Goal: Task Accomplishment & Management: Complete application form

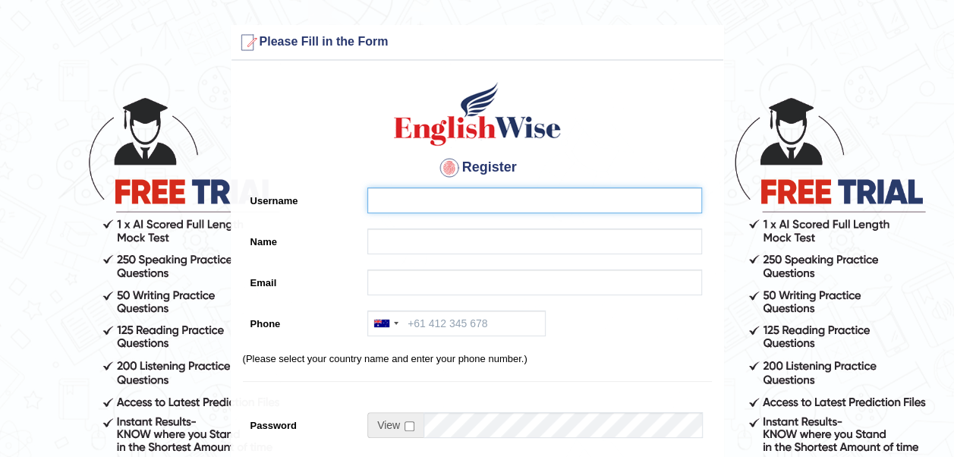
click at [651, 203] on input "Username" at bounding box center [534, 201] width 335 height 26
type input "mariyah25"
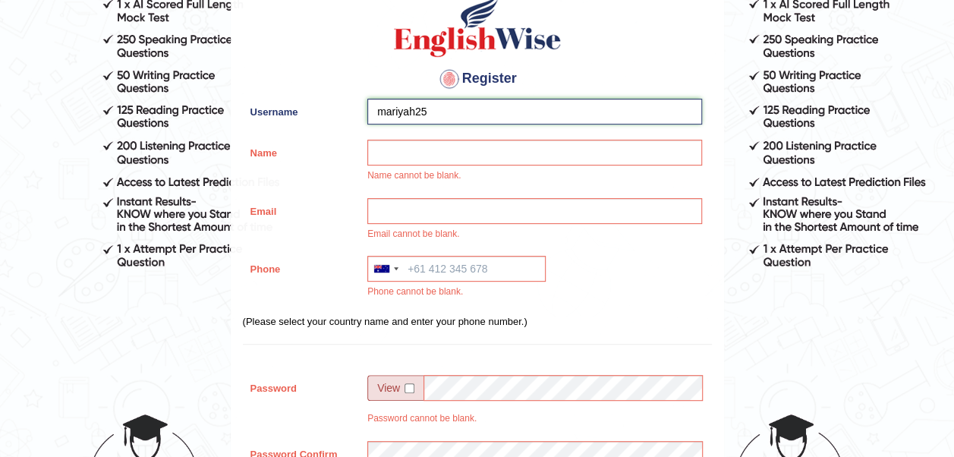
scroll to position [223, 0]
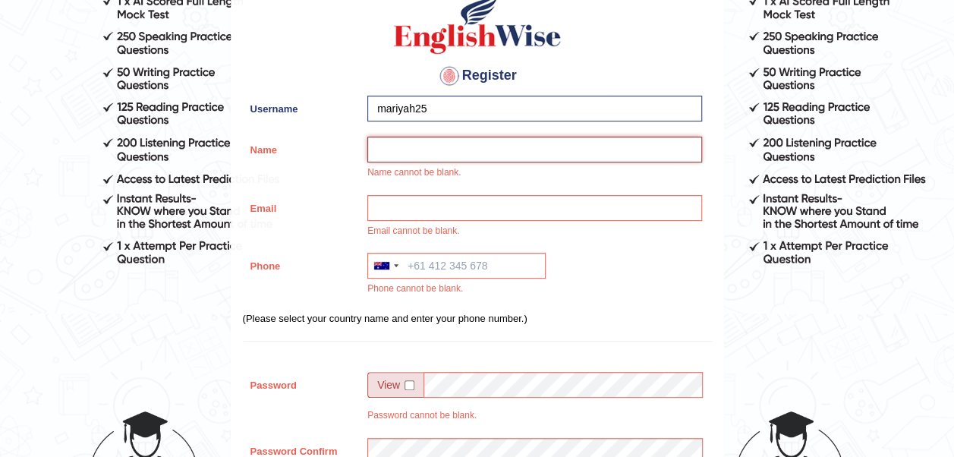
click at [486, 138] on input "Name" at bounding box center [534, 150] width 335 height 26
type input "mariya25"
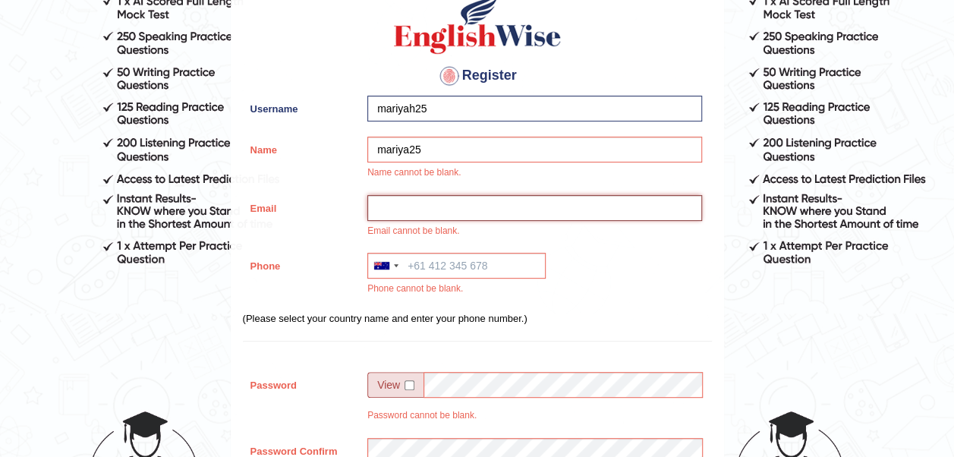
click at [475, 202] on input "Email" at bounding box center [534, 208] width 335 height 26
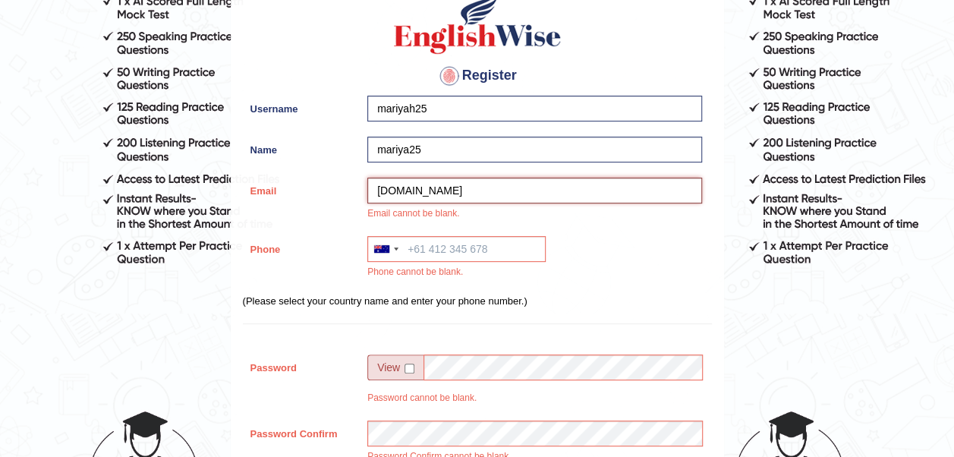
type input "mariyahjassim2gmail.com"
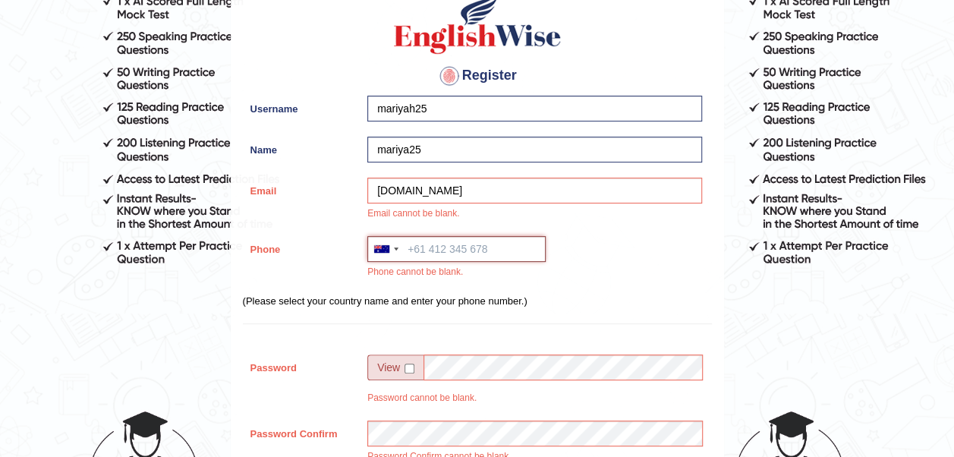
click at [484, 247] on input "Phone" at bounding box center [456, 249] width 178 height 26
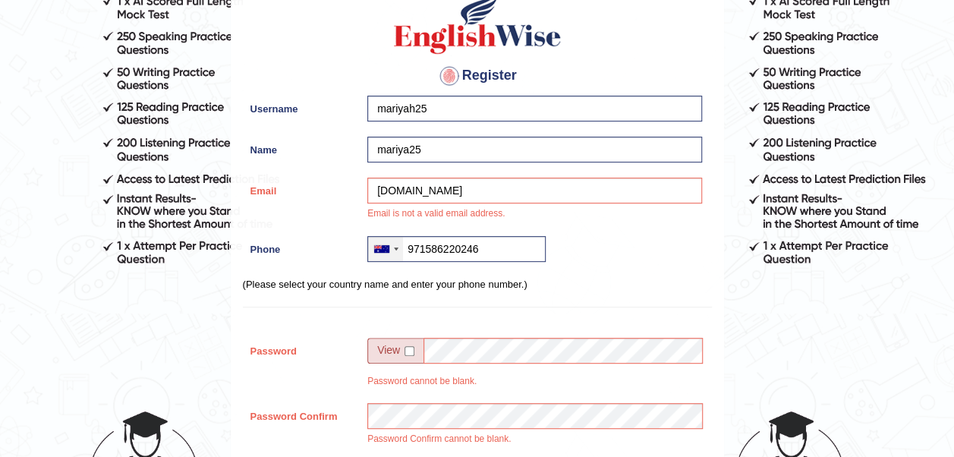
click at [396, 248] on div at bounding box center [396, 249] width 5 height 3
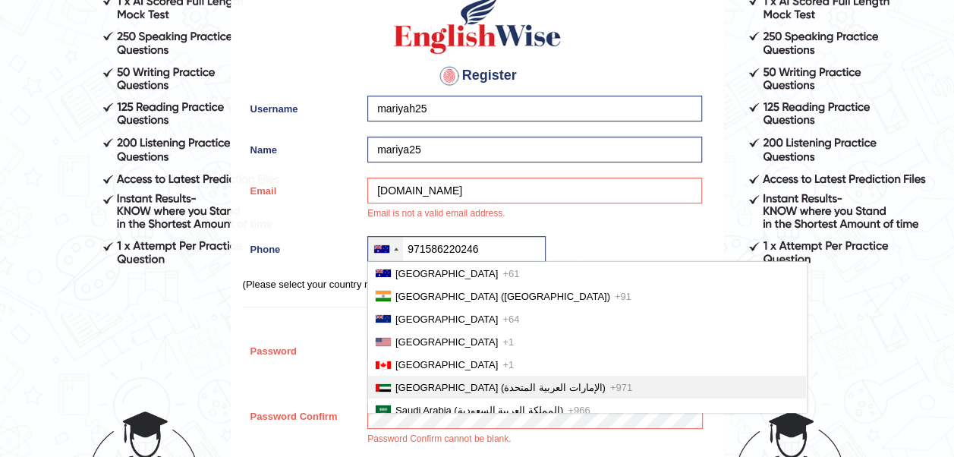
click at [430, 387] on span "United Arab Emirates (‫الإمارات العربية المتحدة‬‎)" at bounding box center [501, 387] width 210 height 11
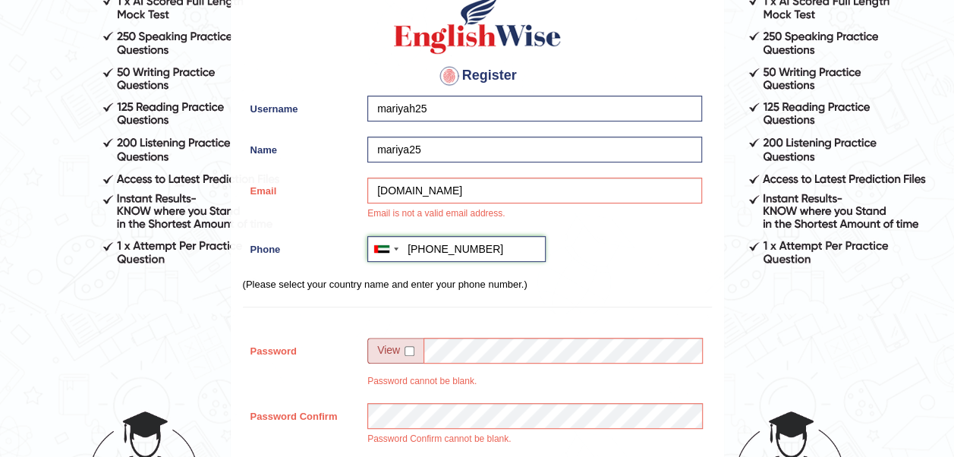
click at [446, 248] on input "+971971586220246" at bounding box center [456, 249] width 178 height 26
type input "+971586220246"
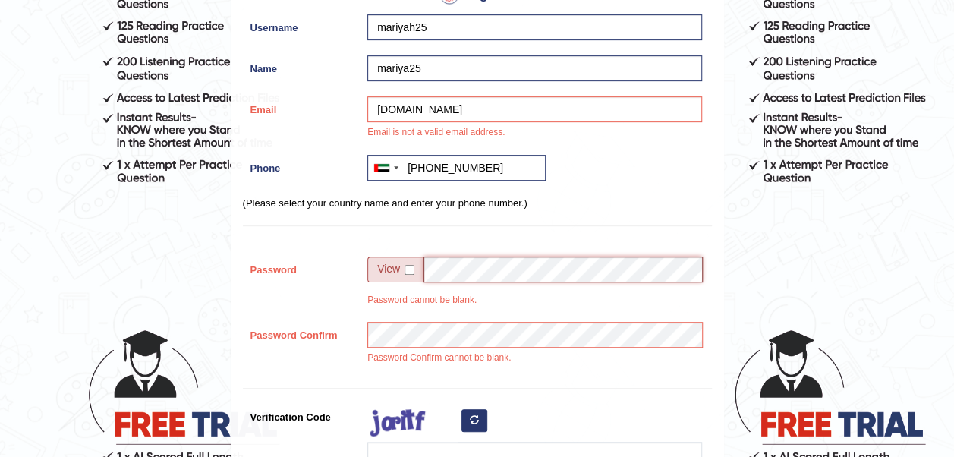
scroll to position [305, 0]
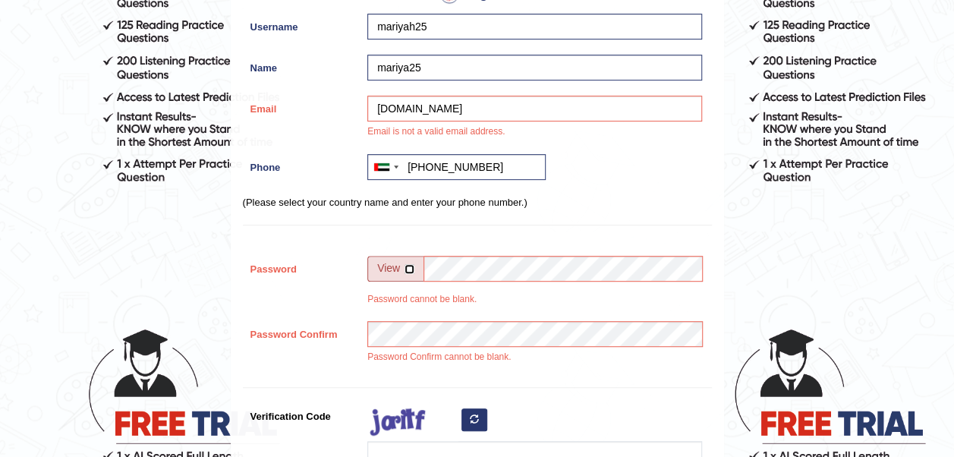
click at [408, 265] on input "checkbox" at bounding box center [410, 269] width 10 height 10
checkbox input "true"
click at [460, 263] on input "Password" at bounding box center [563, 269] width 279 height 26
drag, startPoint x: 490, startPoint y: 264, endPoint x: 420, endPoint y: 273, distance: 71.2
click at [420, 273] on div "mariyah25" at bounding box center [534, 269] width 335 height 26
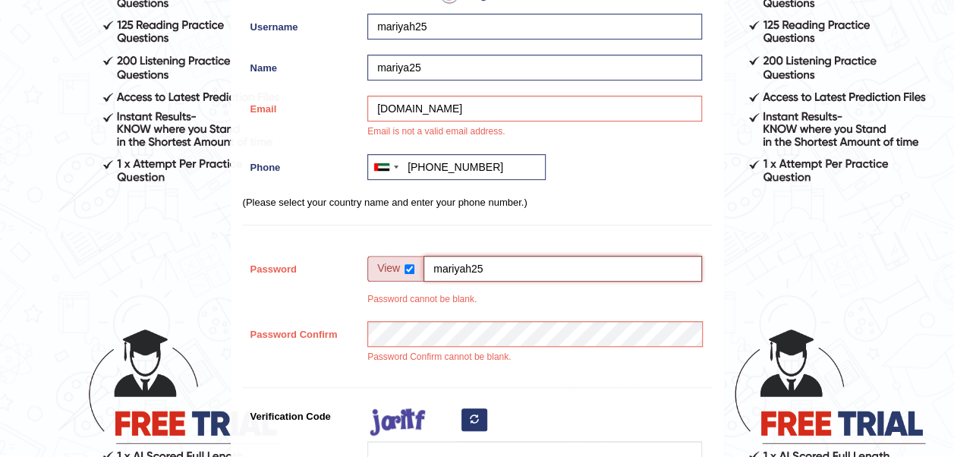
type input "mariyah25"
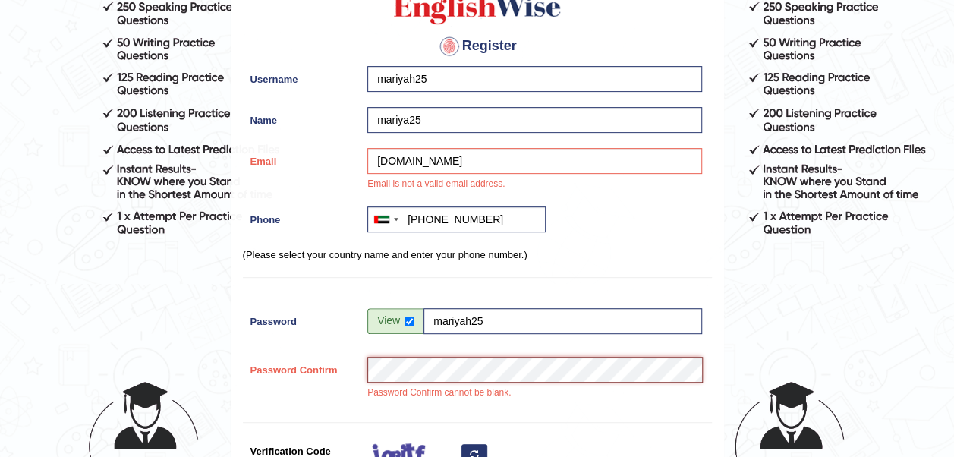
scroll to position [254, 0]
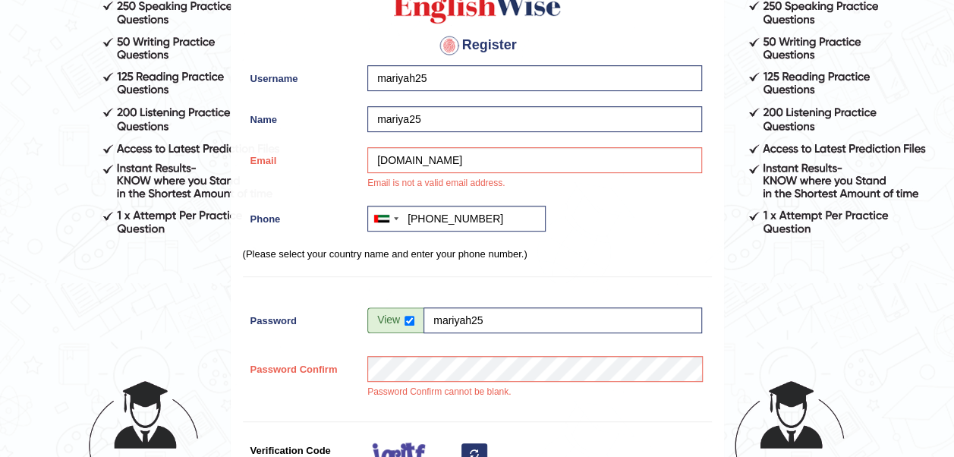
click at [568, 392] on div "Password Confirm cannot be blank." at bounding box center [531, 381] width 342 height 51
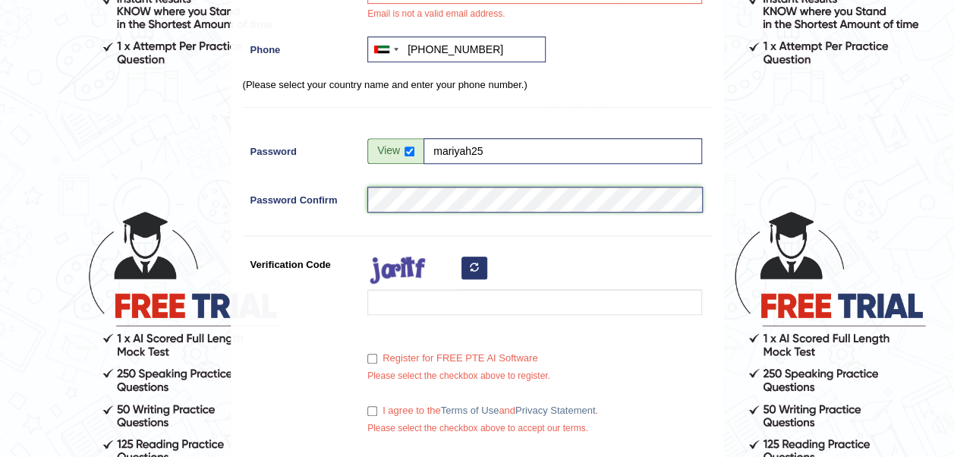
scroll to position [424, 0]
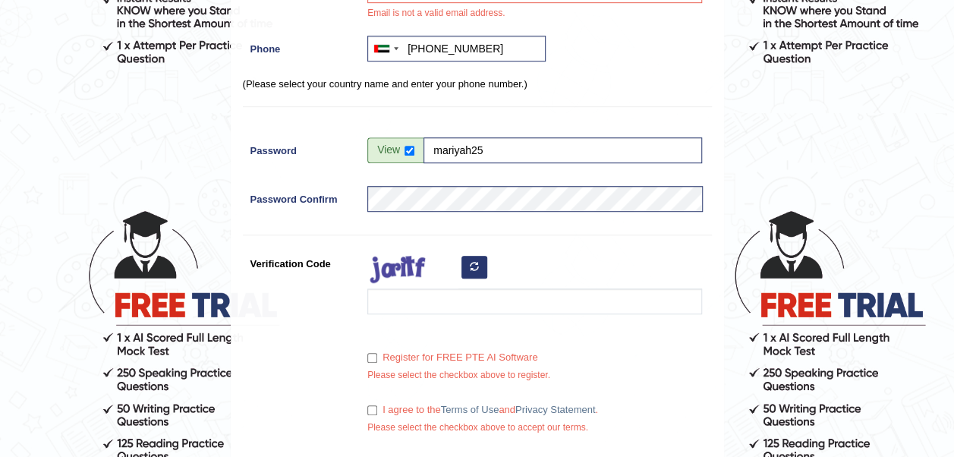
click at [470, 264] on icon "button" at bounding box center [474, 266] width 9 height 9
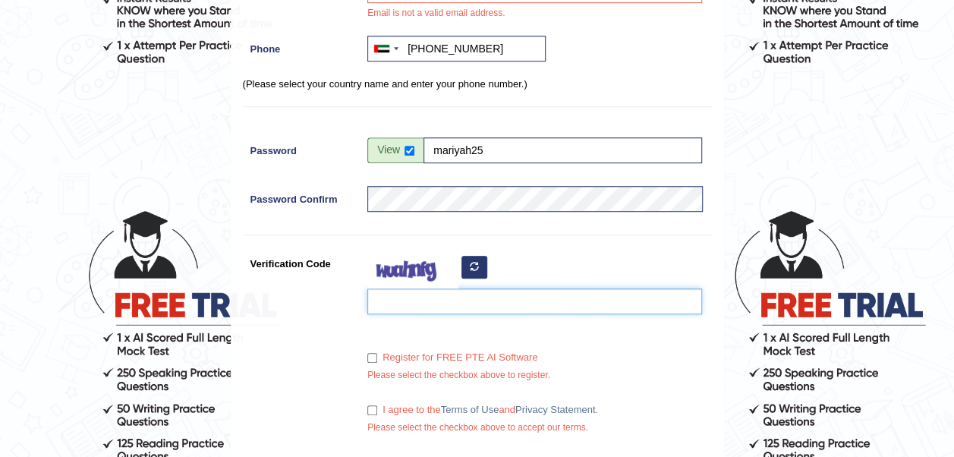
click at [444, 298] on input "Verification Code" at bounding box center [534, 302] width 335 height 26
type input "ywbxbdu"
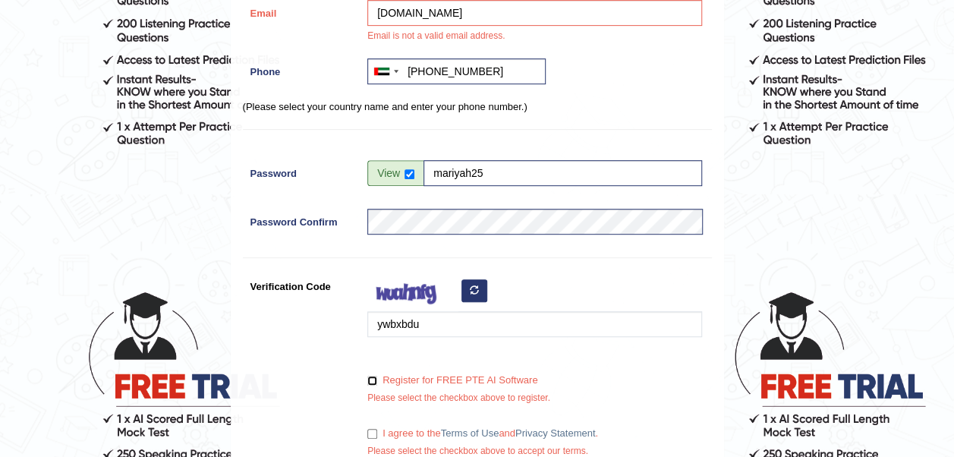
click at [372, 378] on input "Register for FREE PTE AI Software" at bounding box center [372, 381] width 10 height 10
checkbox input "true"
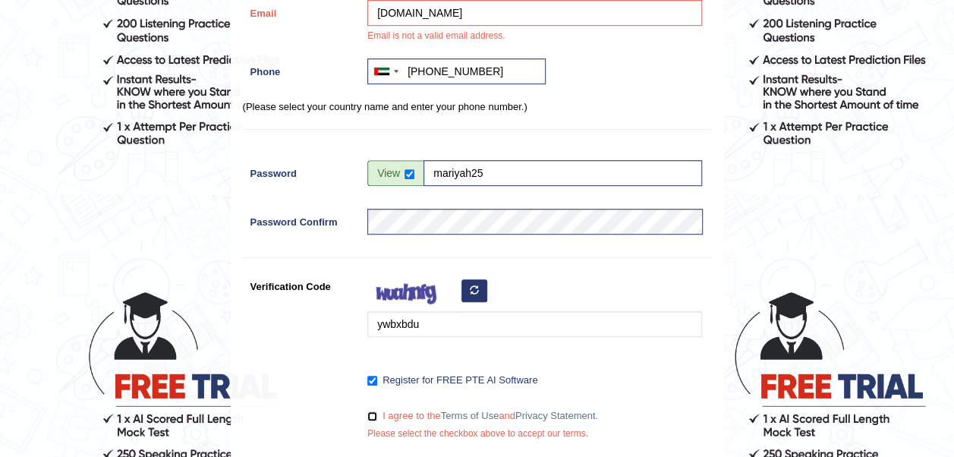
click at [370, 418] on input "I agree to the Terms of Use and Privacy Statement ." at bounding box center [372, 416] width 10 height 10
checkbox input "true"
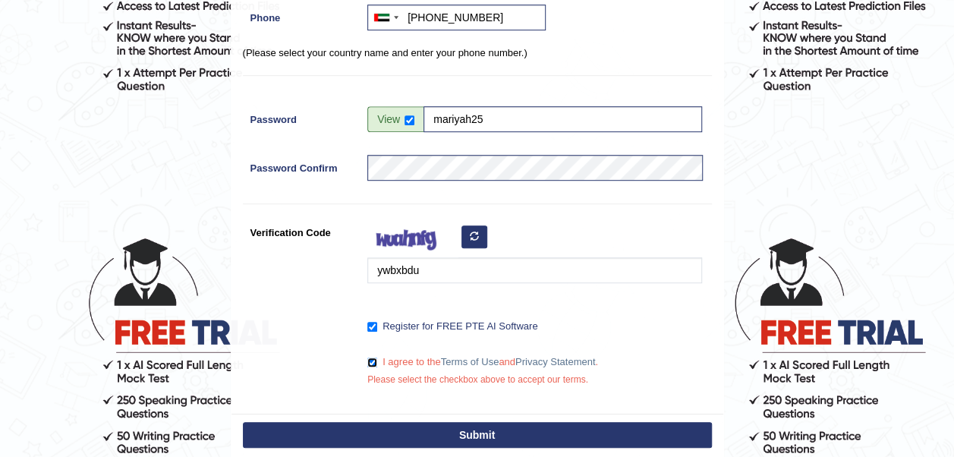
scroll to position [403, 0]
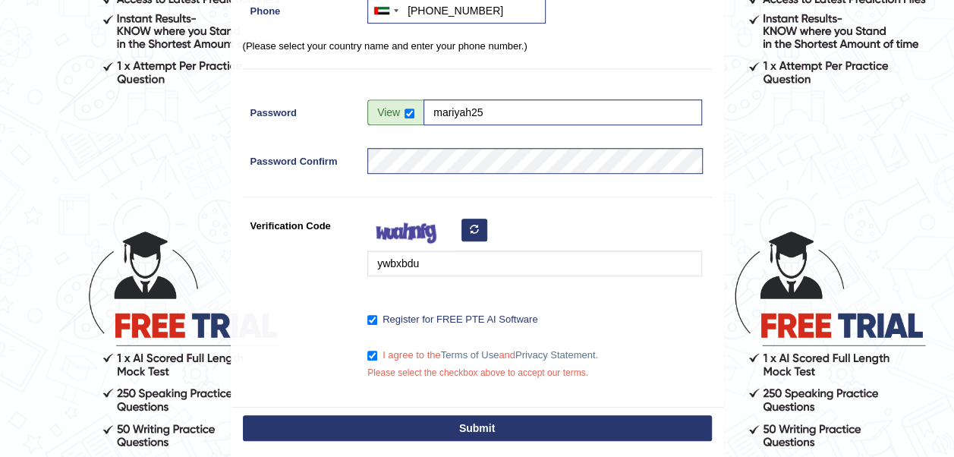
click at [383, 421] on button "Submit" at bounding box center [477, 428] width 469 height 26
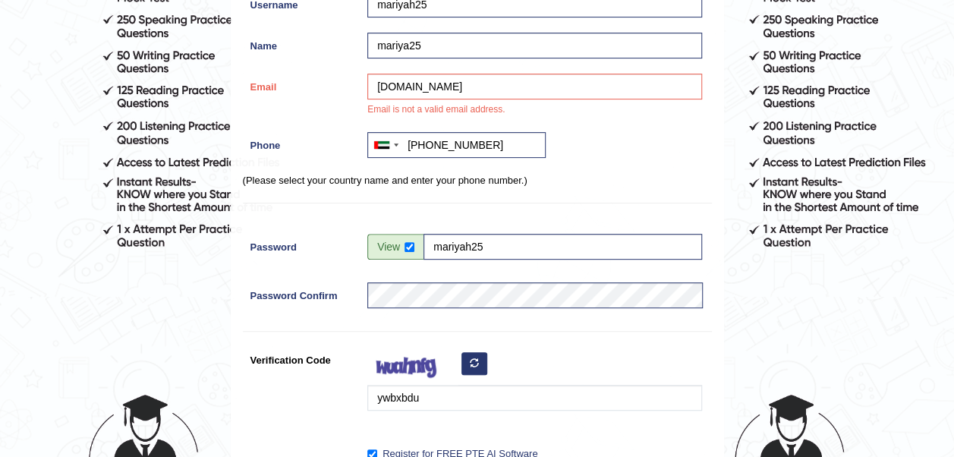
scroll to position [229, 0]
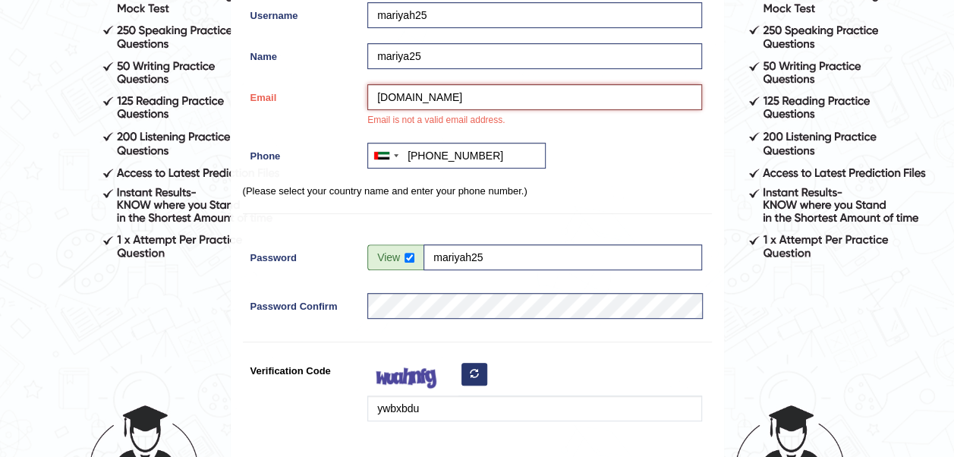
click at [452, 101] on input "mariyahjassim2gmail.com" at bounding box center [534, 97] width 335 height 26
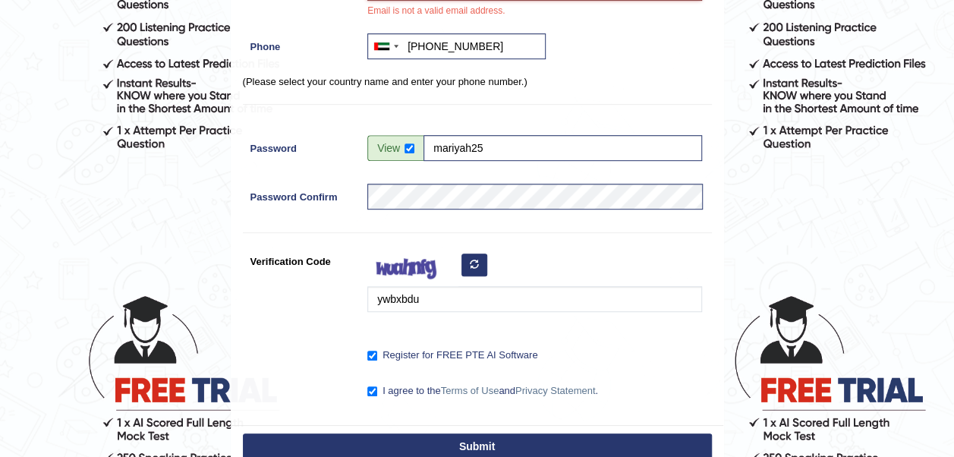
scroll to position [342, 0]
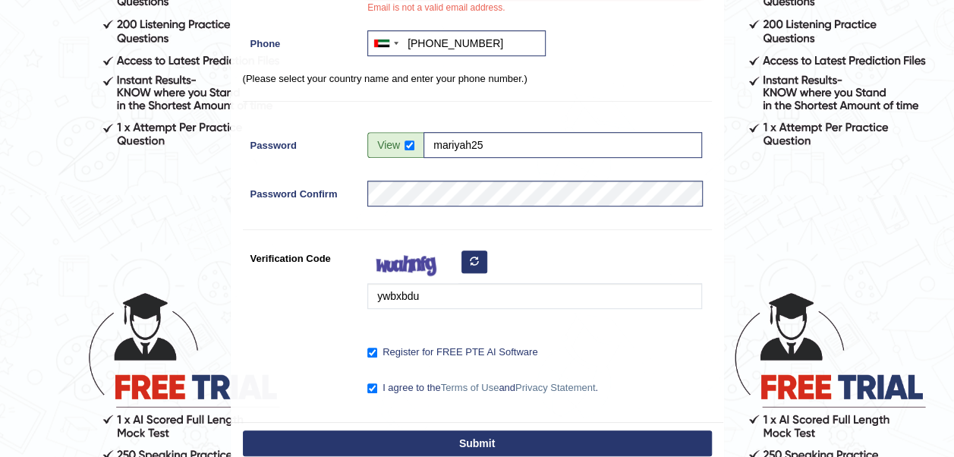
type input "mariyahjassim@gmail.com"
click at [411, 440] on button "Submit" at bounding box center [477, 443] width 469 height 26
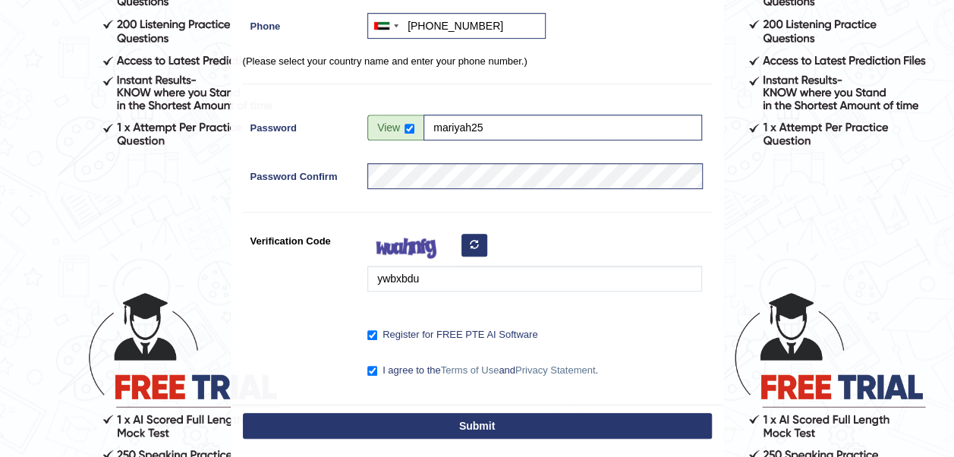
scroll to position [298, 0]
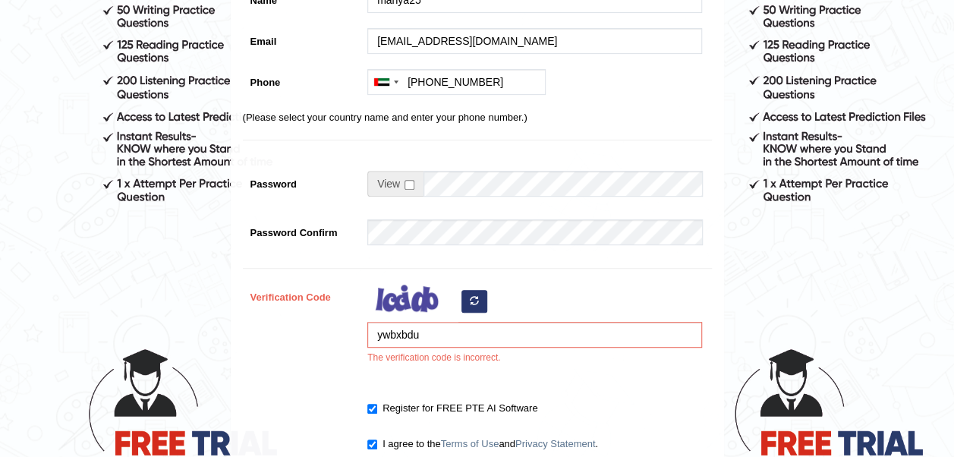
scroll to position [287, 0]
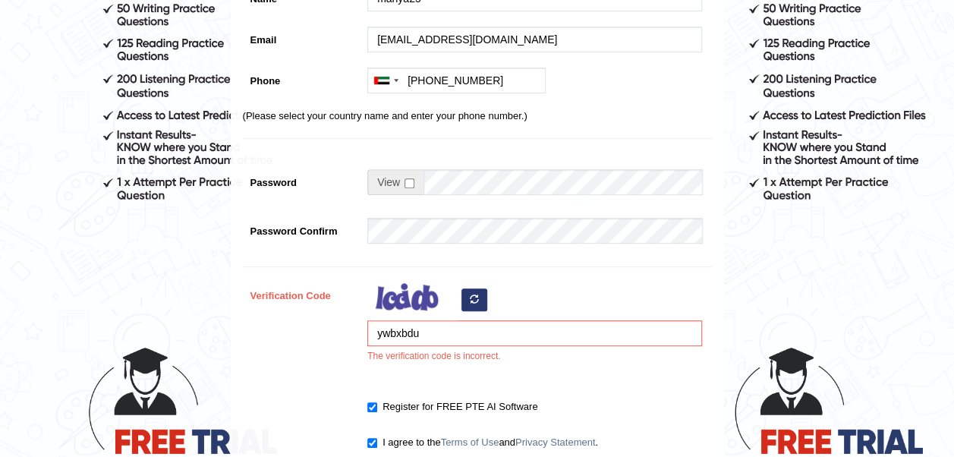
click at [475, 302] on icon "button" at bounding box center [474, 299] width 9 height 9
type input "y"
type input "gapebor"
type input "+971586220246"
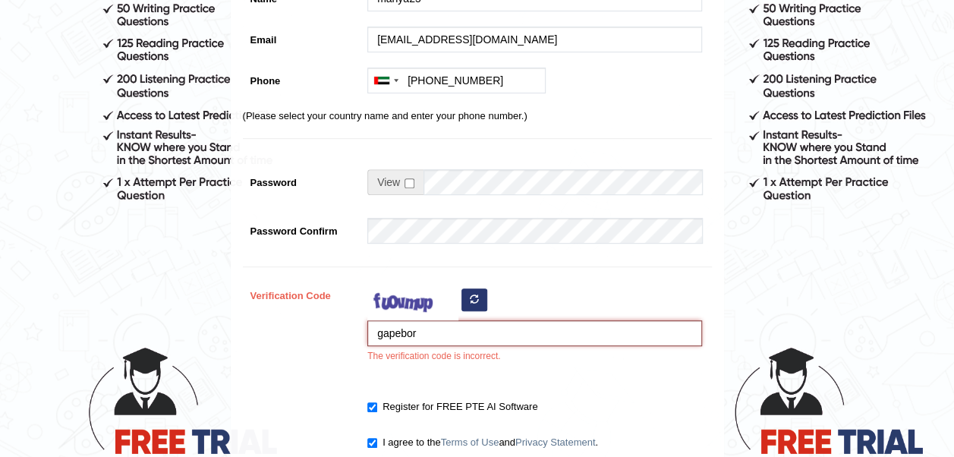
scroll to position [243, 0]
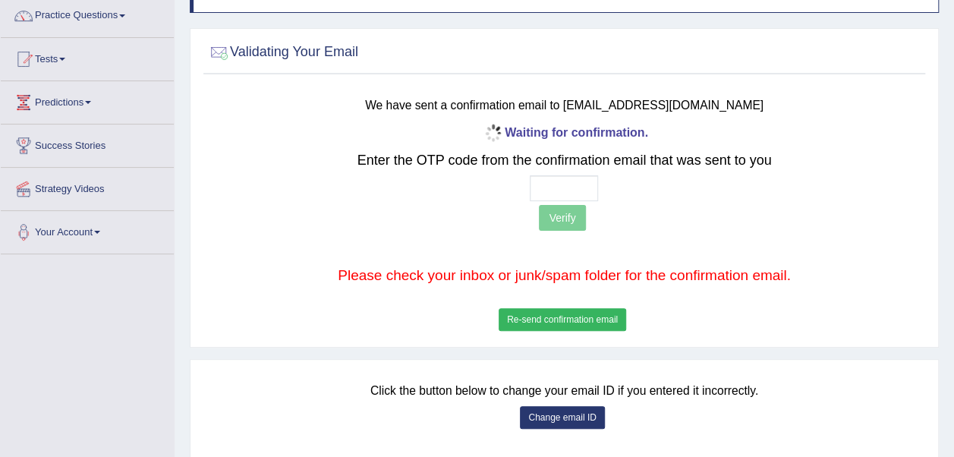
scroll to position [121, 0]
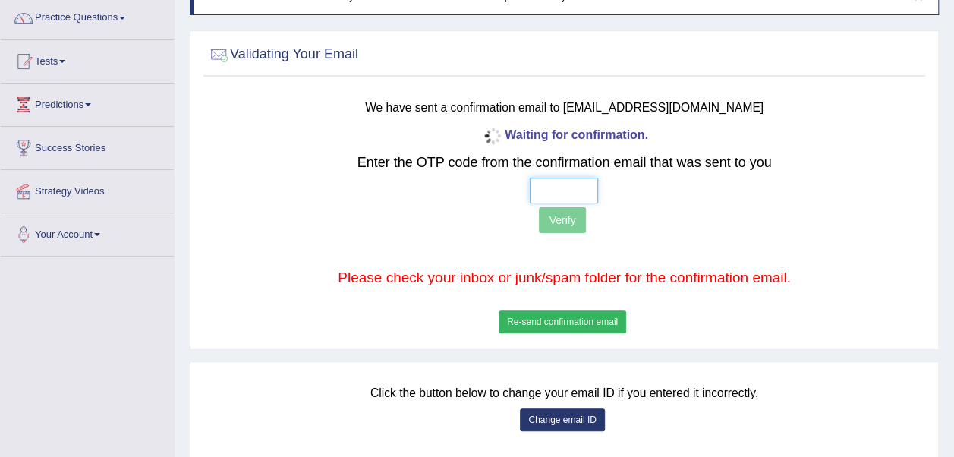
click at [541, 193] on input "text" at bounding box center [564, 191] width 68 height 26
type input "6 5 3 3"
click at [565, 221] on button "Verify" at bounding box center [562, 220] width 46 height 26
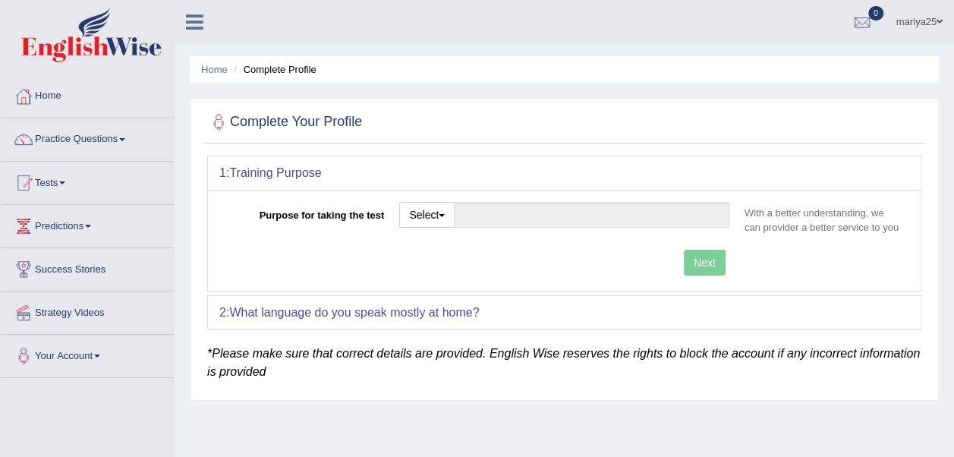
click at [919, 22] on link "mariya25" at bounding box center [919, 19] width 69 height 39
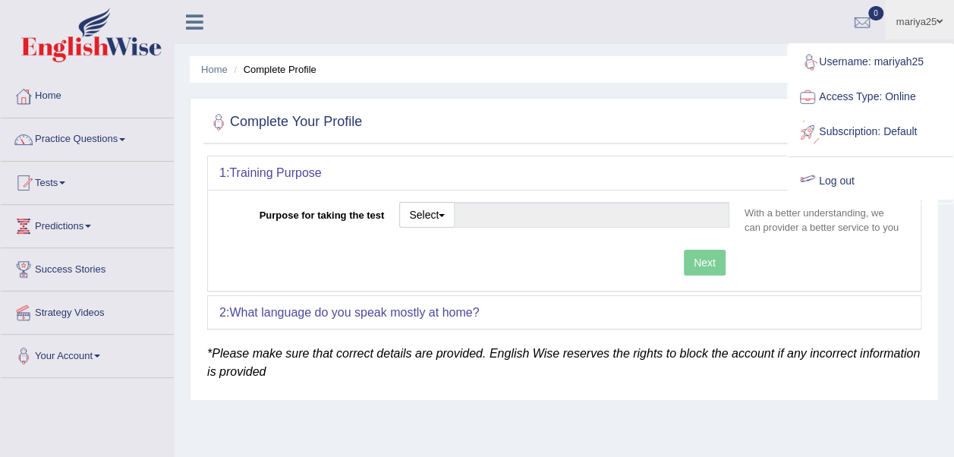
click at [832, 169] on link "Log out" at bounding box center [871, 181] width 164 height 35
